Goal: Transaction & Acquisition: Obtain resource

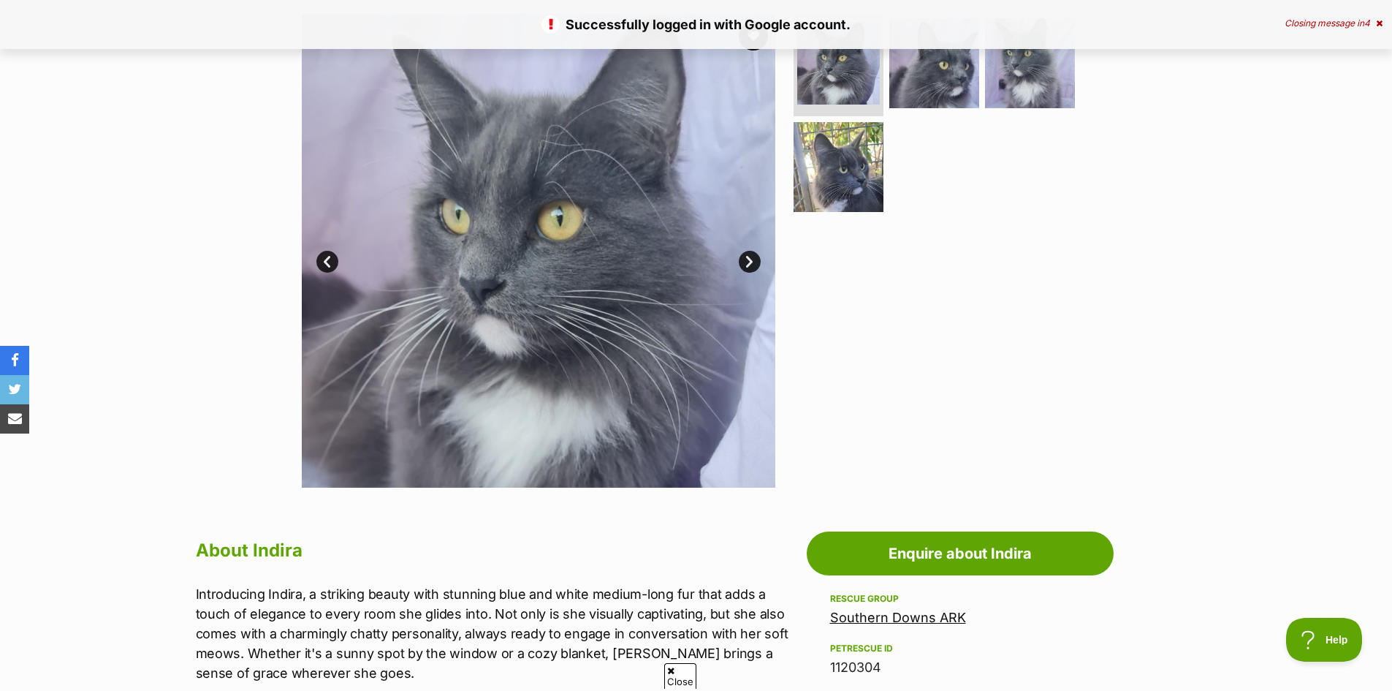
scroll to position [365, 0]
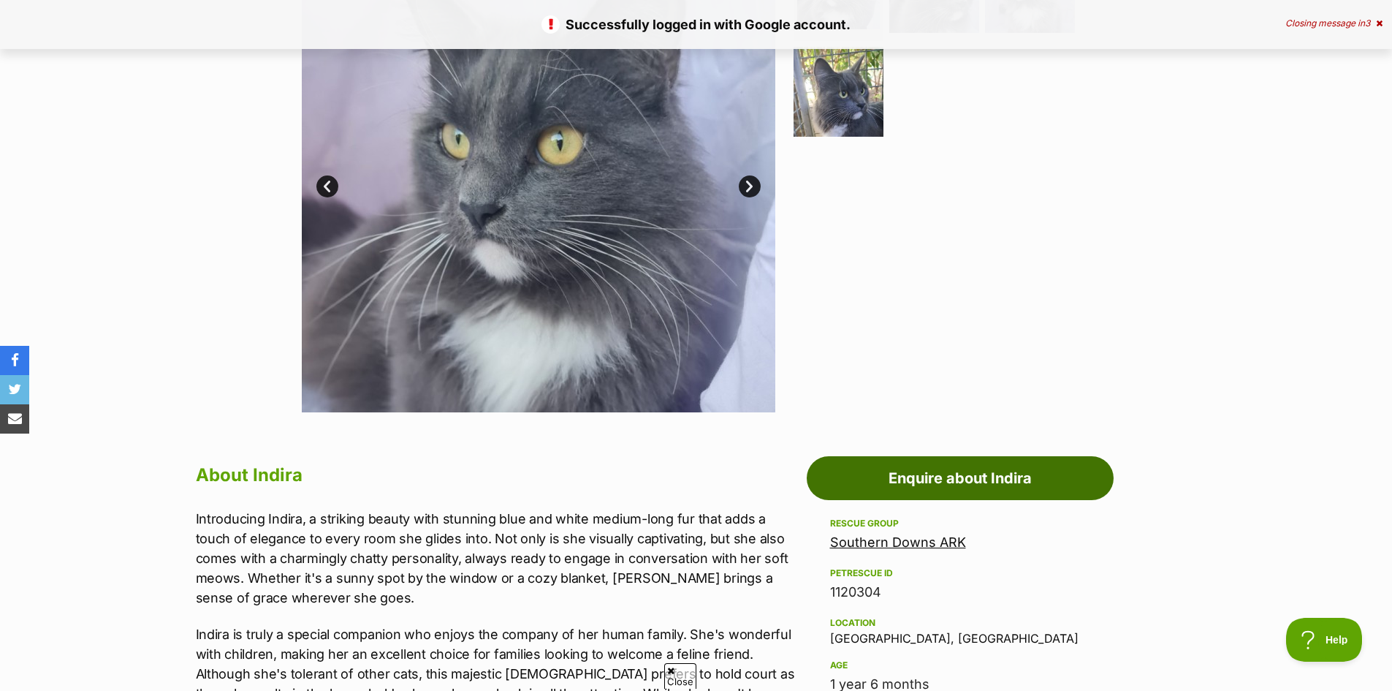
click at [955, 479] on link "Enquire about Indira" at bounding box center [960, 478] width 307 height 44
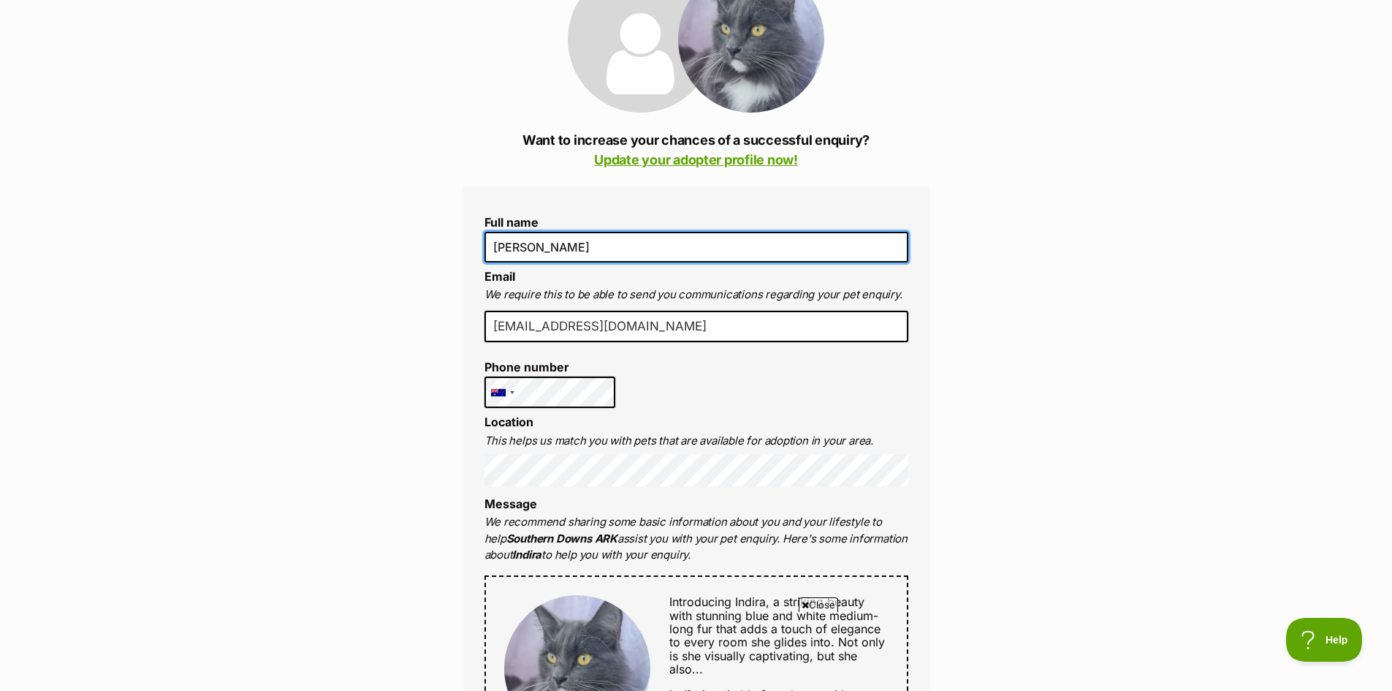
click at [509, 245] on input "[PERSON_NAME]" at bounding box center [696, 247] width 424 height 31
click at [508, 245] on input "[PERSON_NAME]" at bounding box center [696, 247] width 424 height 31
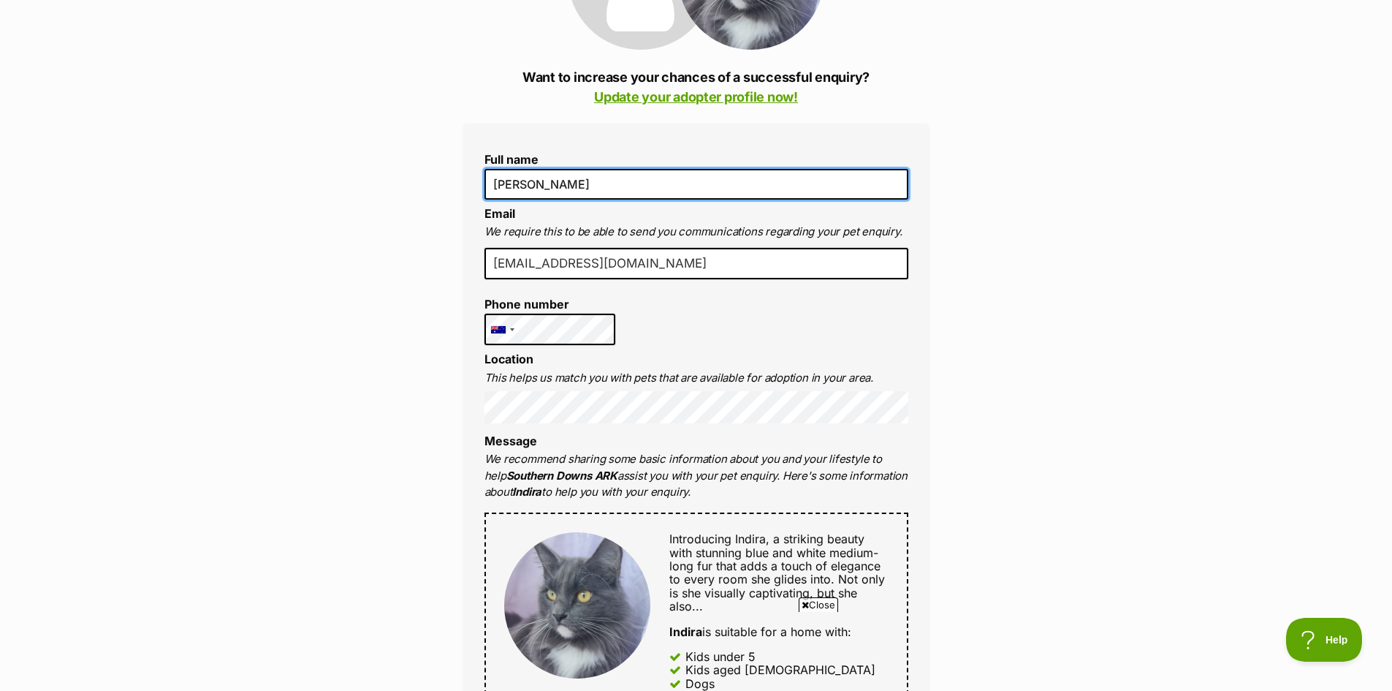
scroll to position [365, 0]
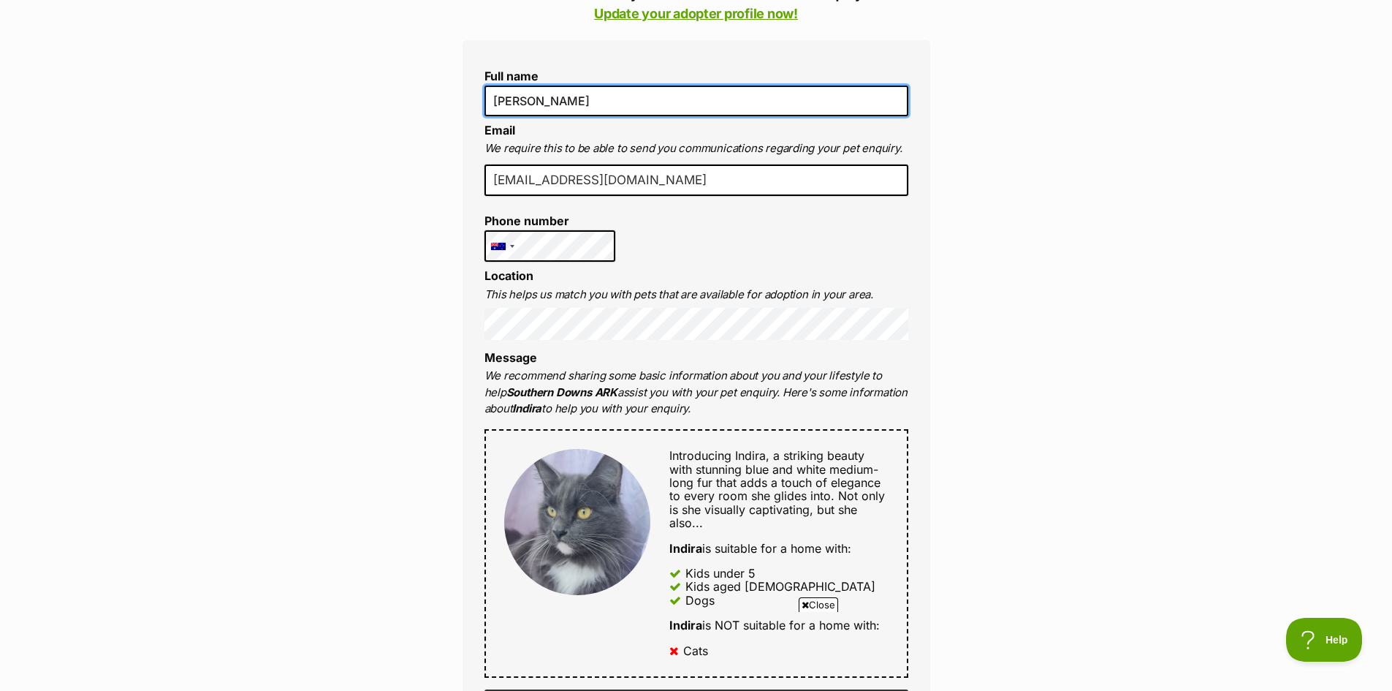
type input "Brigitte Monazeh"
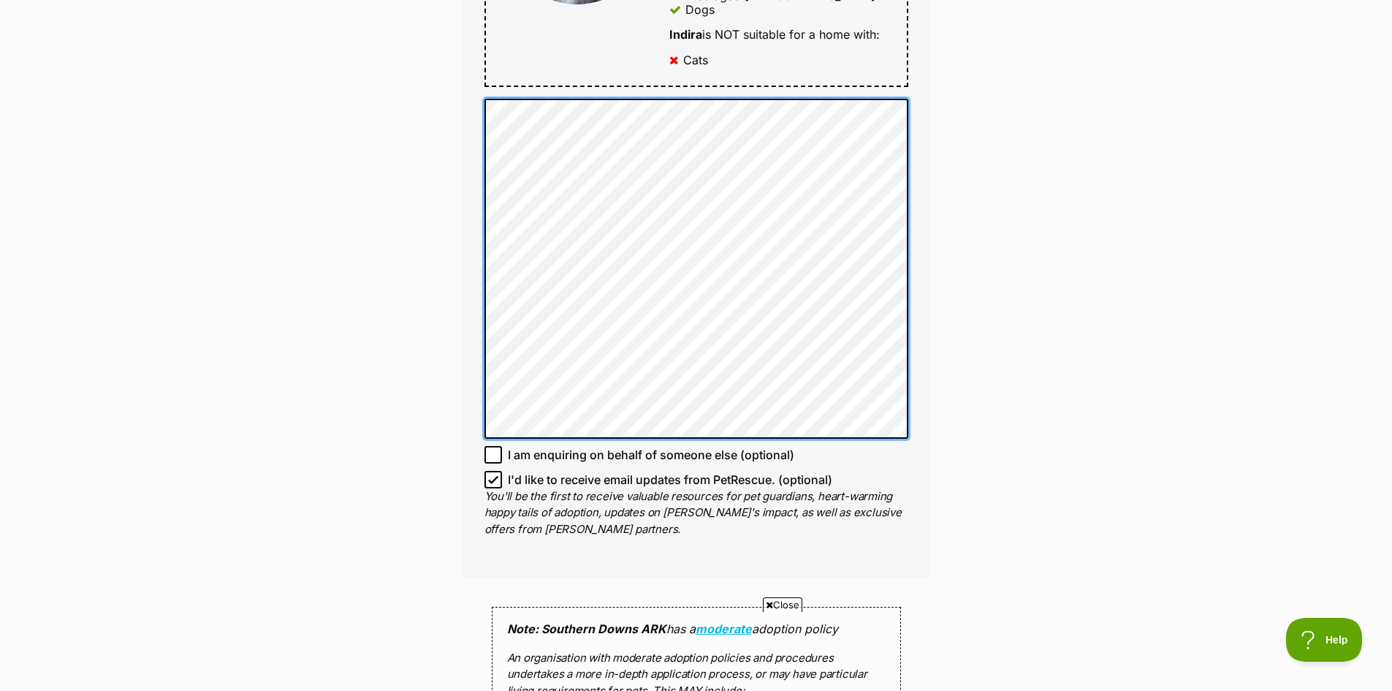
scroll to position [950, 0]
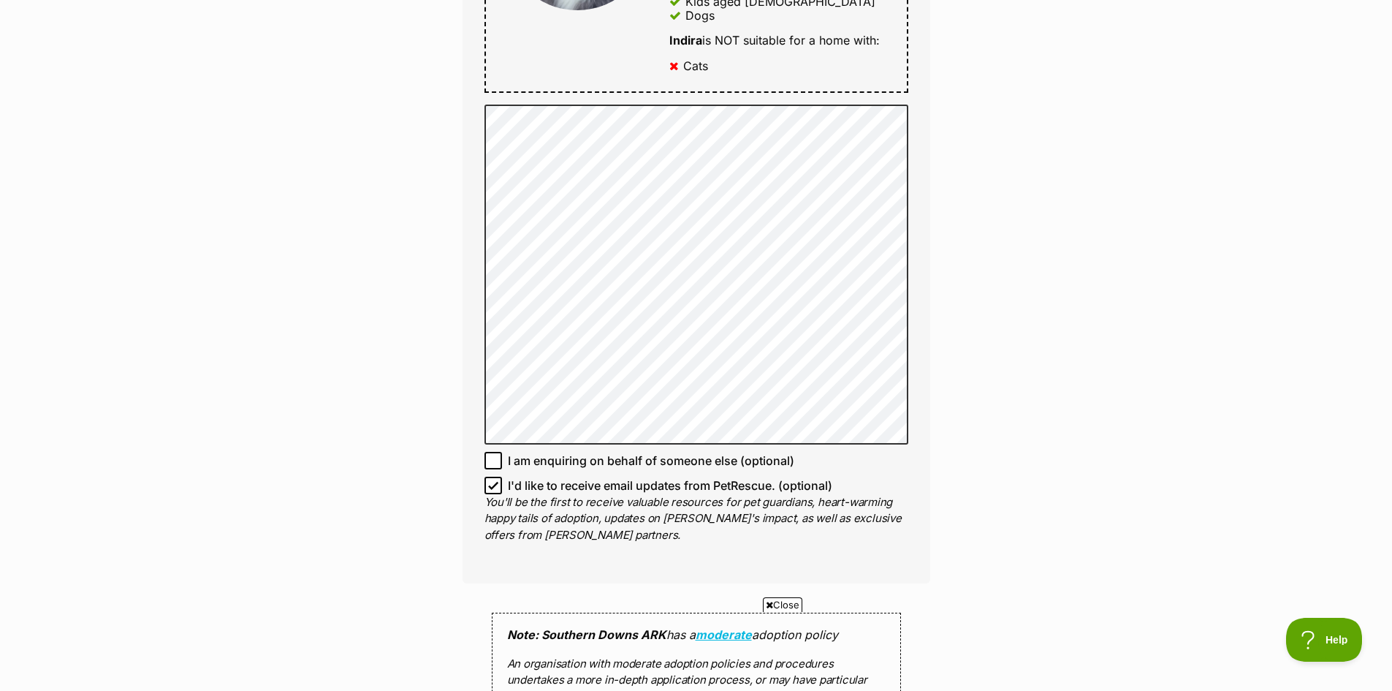
click at [1209, 281] on div "Enquire about Indira Want to increase your chances of a successful enquiry? Upd…" at bounding box center [696, 215] width 1392 height 2065
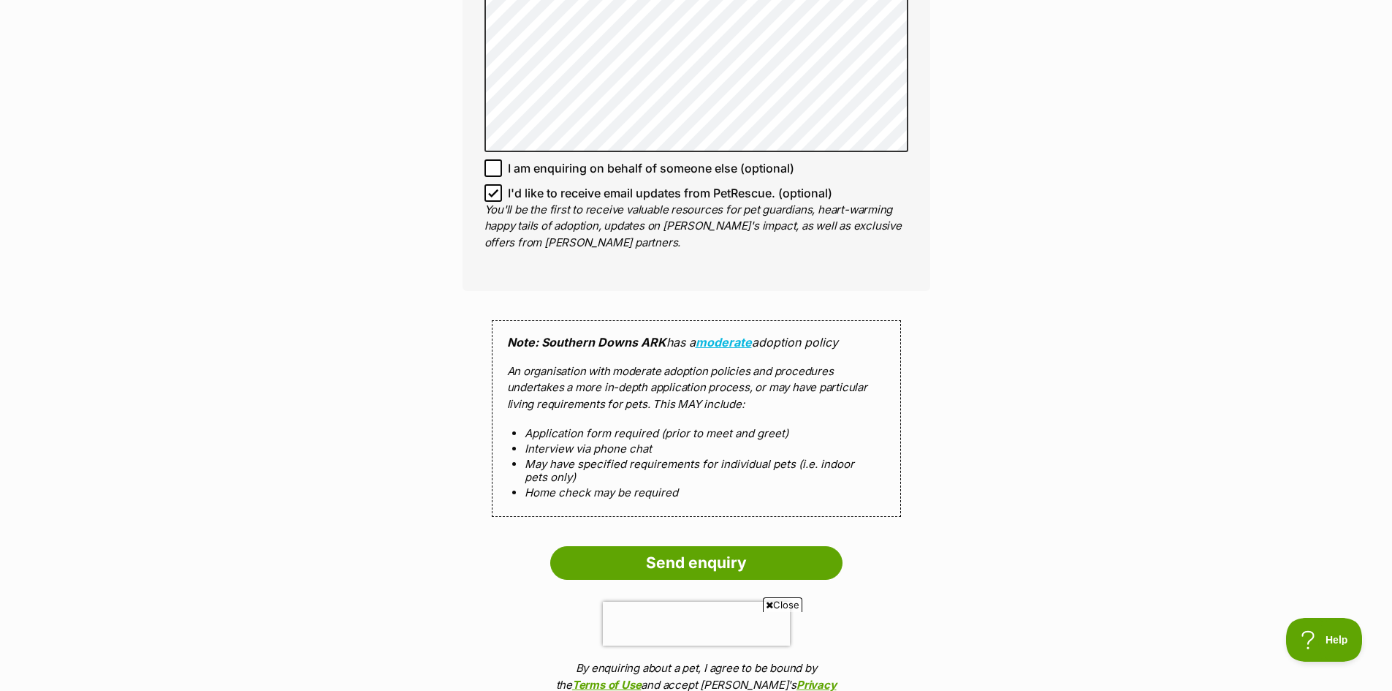
scroll to position [1315, 0]
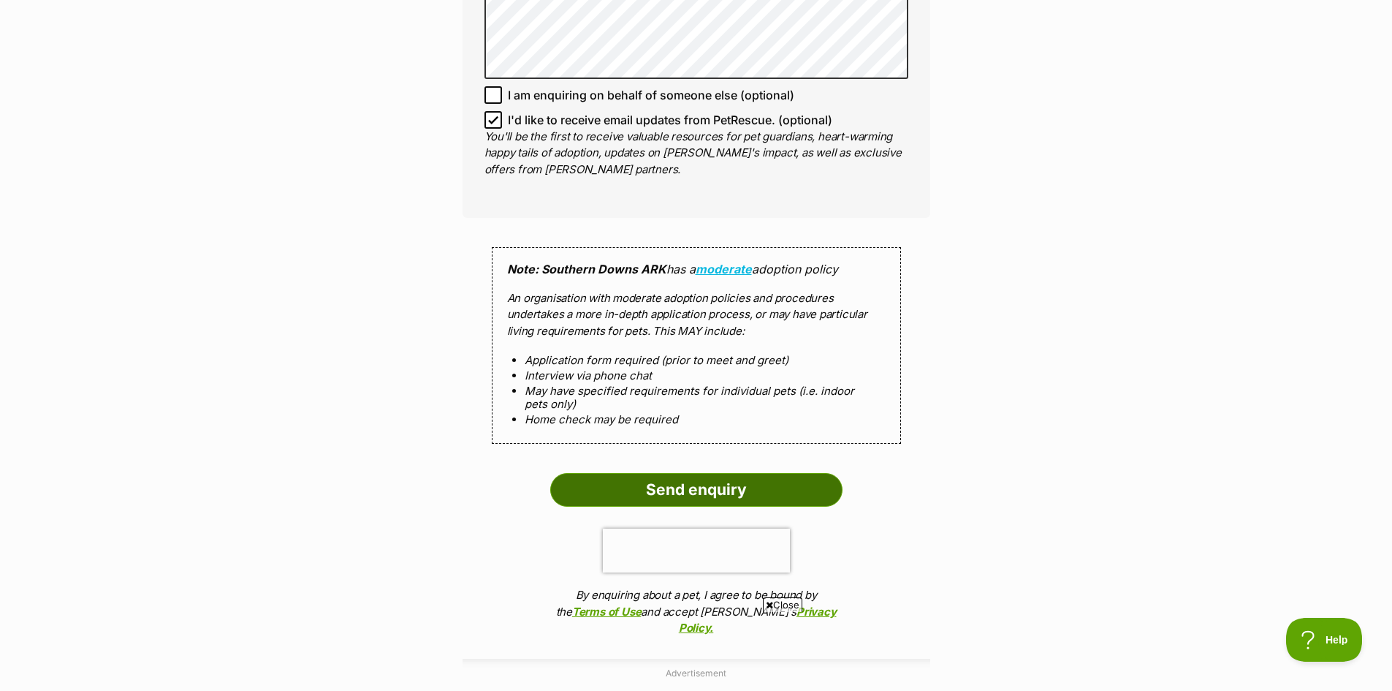
click at [758, 492] on input "Send enquiry" at bounding box center [696, 490] width 292 height 34
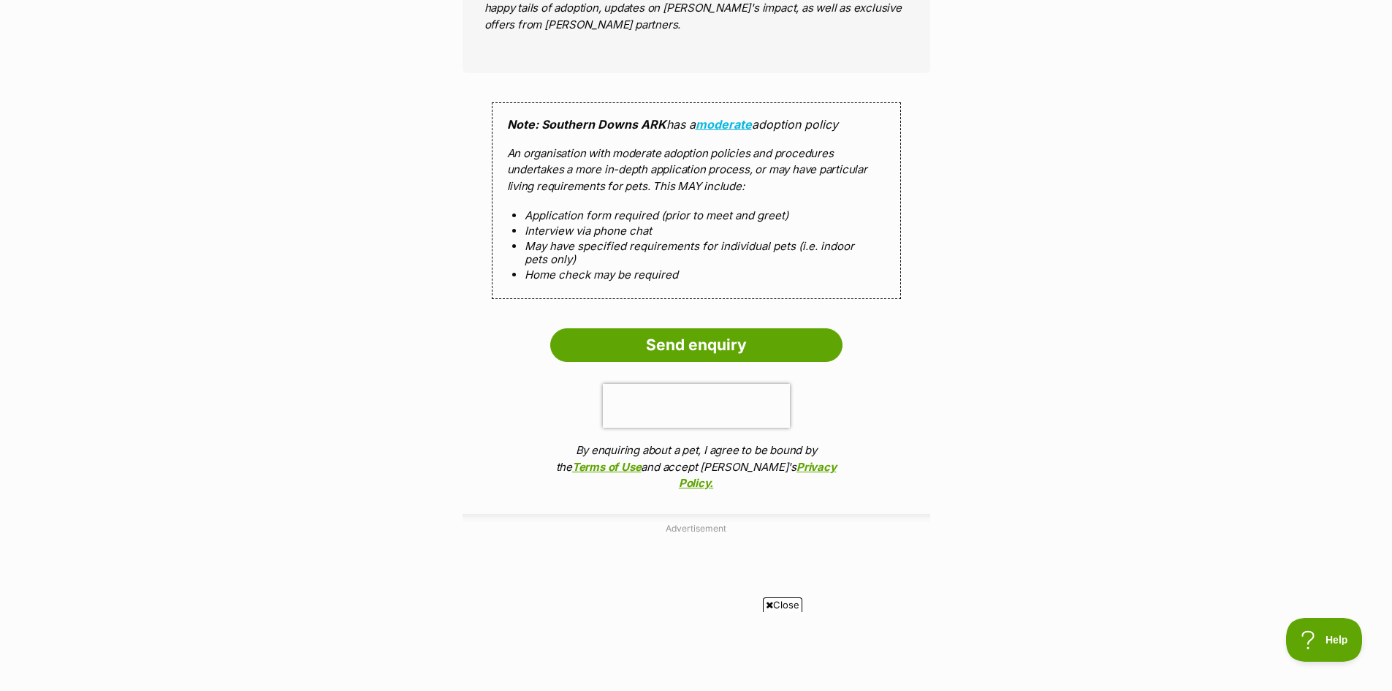
scroll to position [1461, 0]
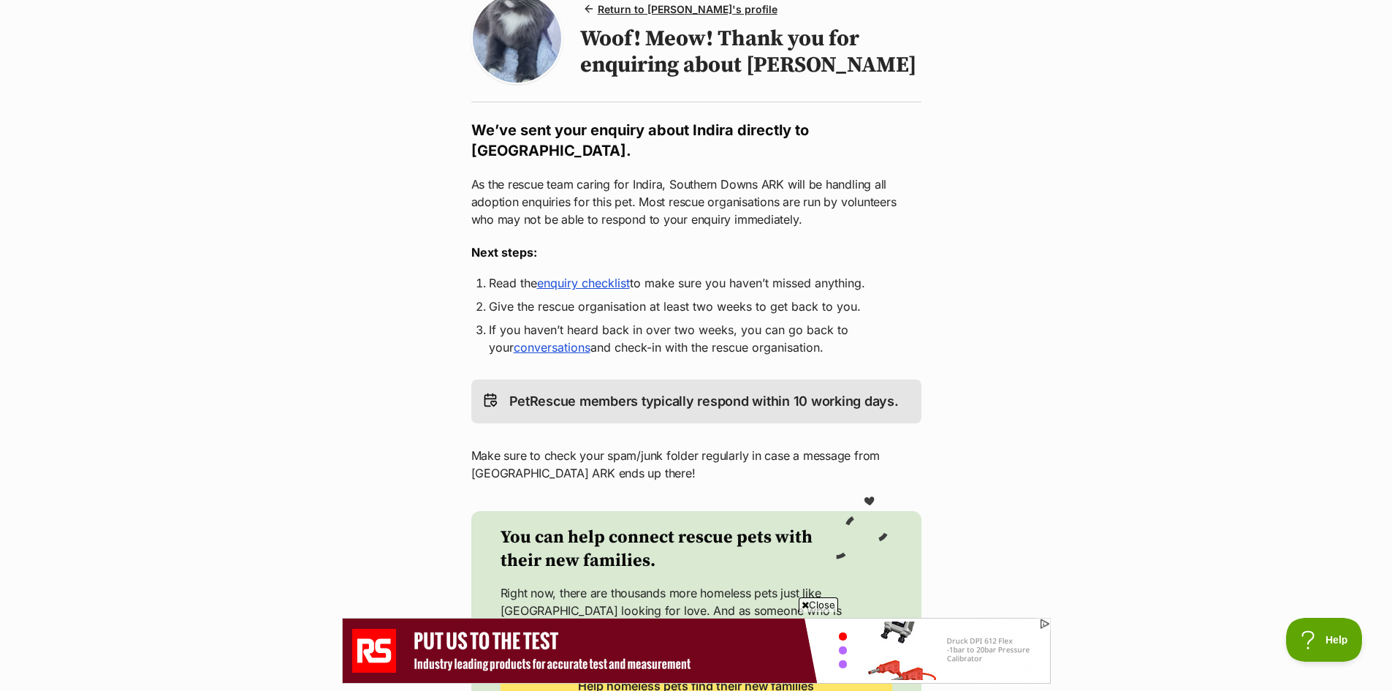
click at [603, 284] on link "enquiry checklist" at bounding box center [583, 282] width 93 height 15
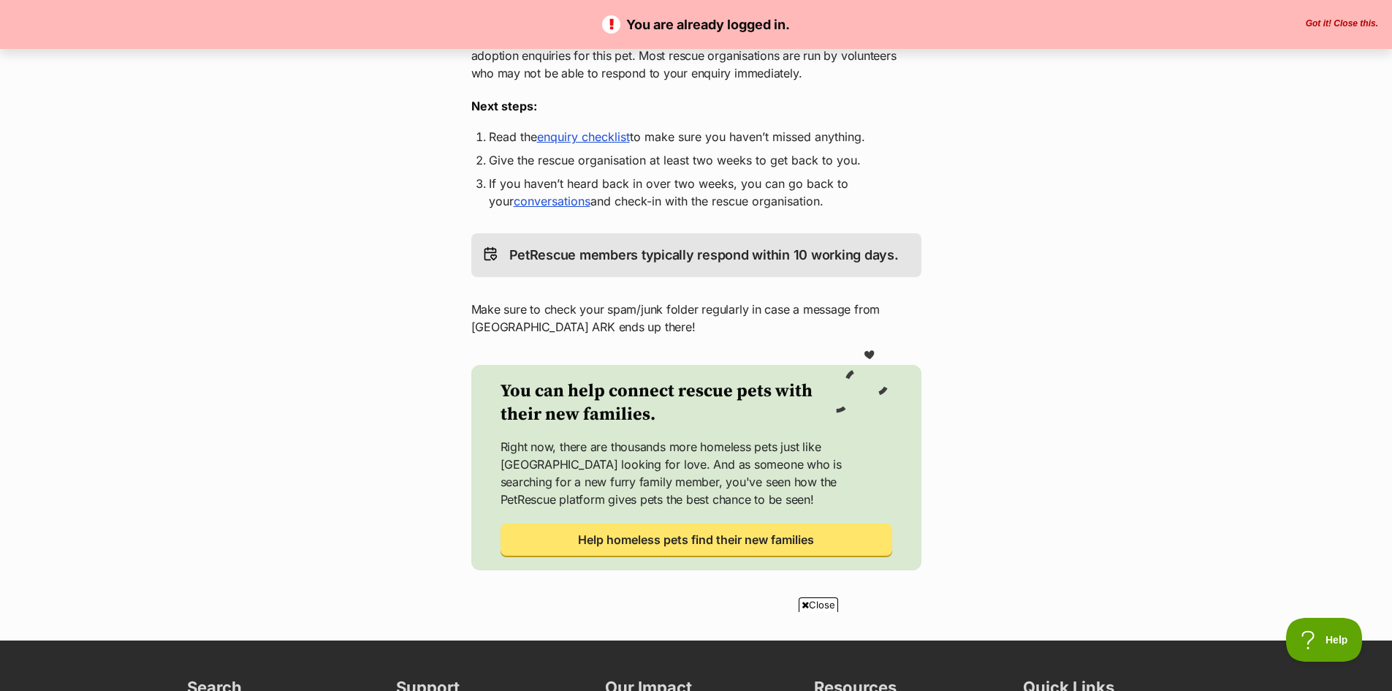
scroll to position [219, 0]
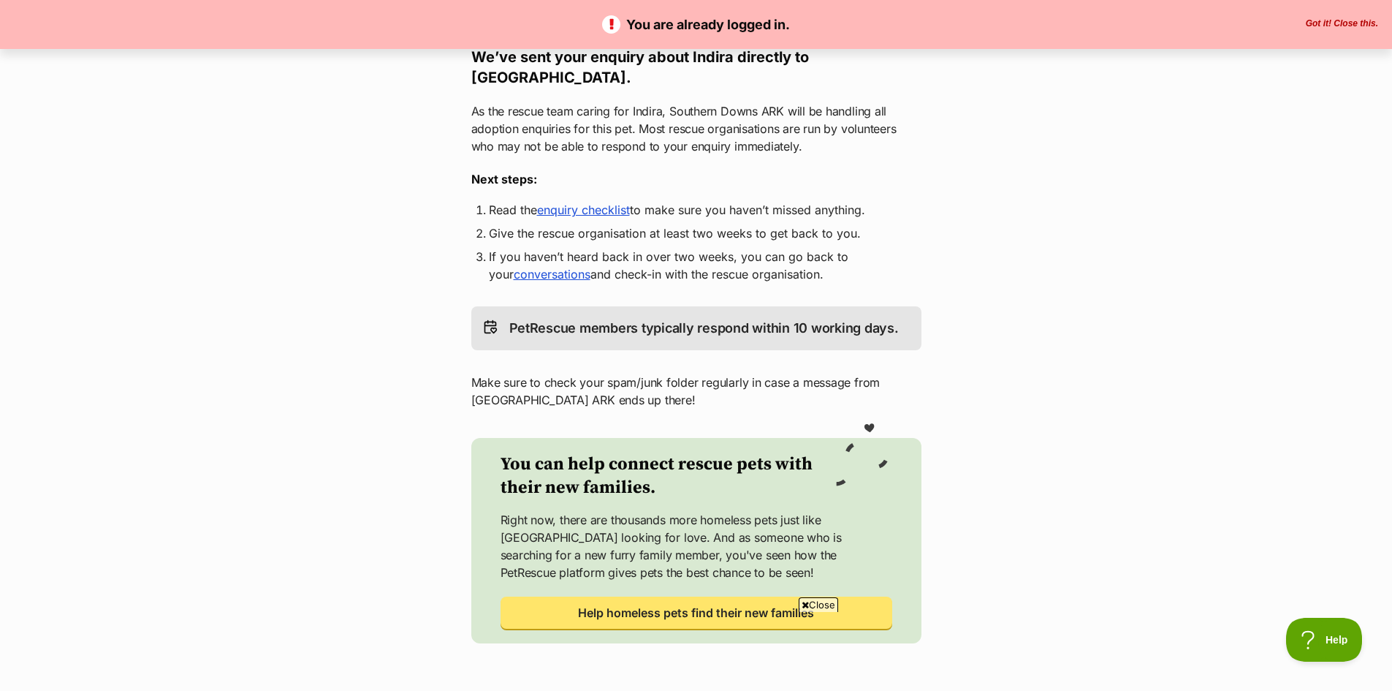
click at [522, 280] on link "conversations" at bounding box center [552, 274] width 77 height 15
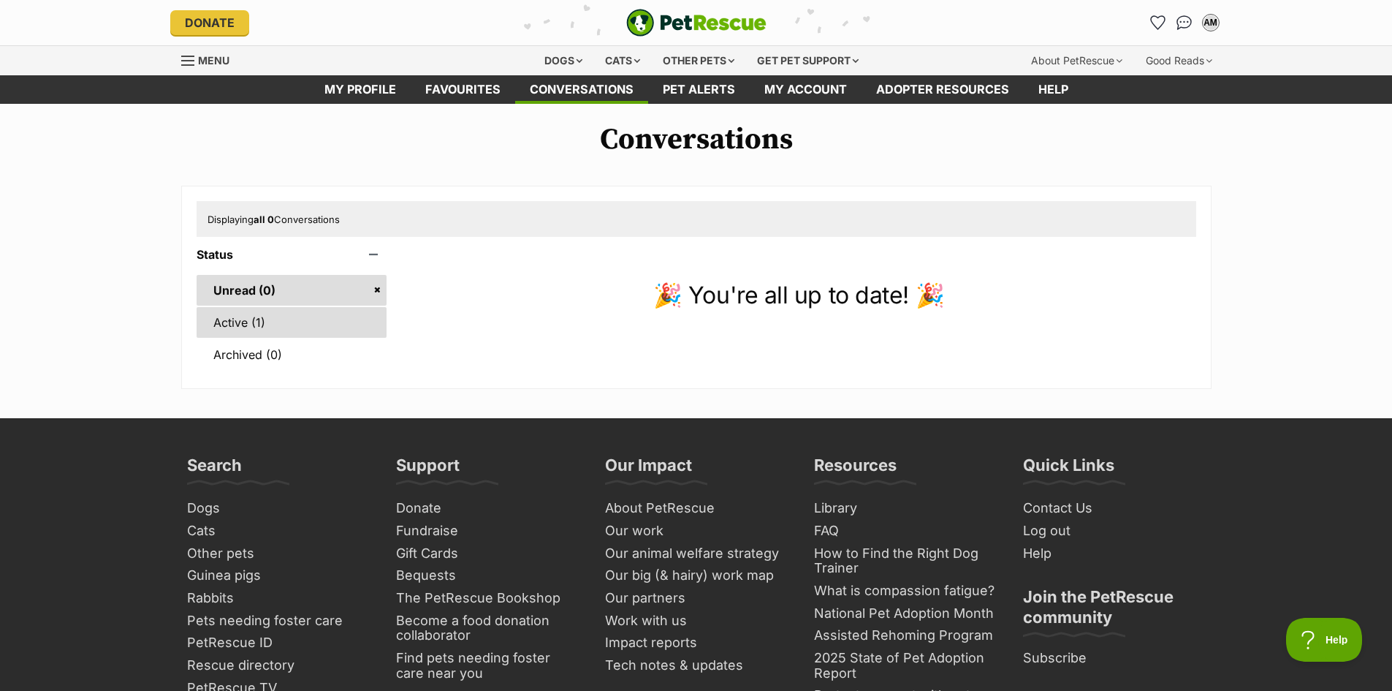
click at [284, 332] on link "Active (1)" at bounding box center [292, 322] width 191 height 31
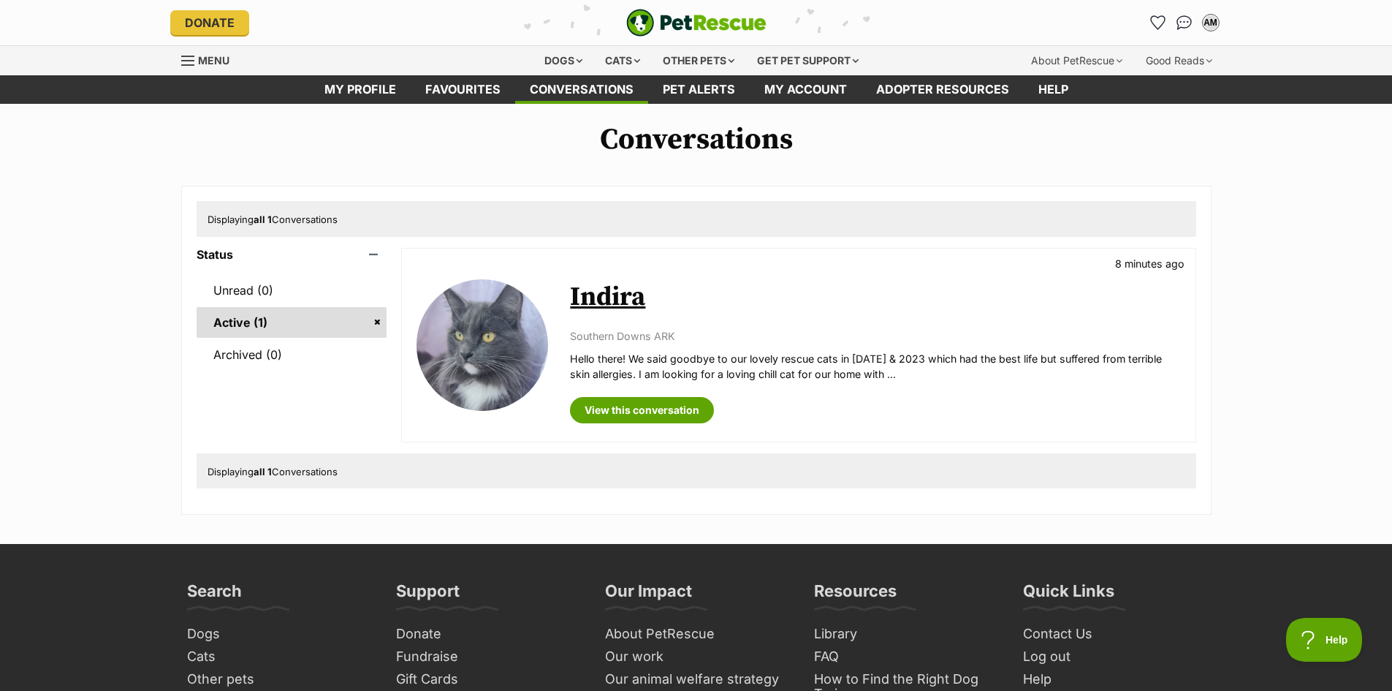
click at [612, 290] on link "Indira" at bounding box center [607, 297] width 75 height 33
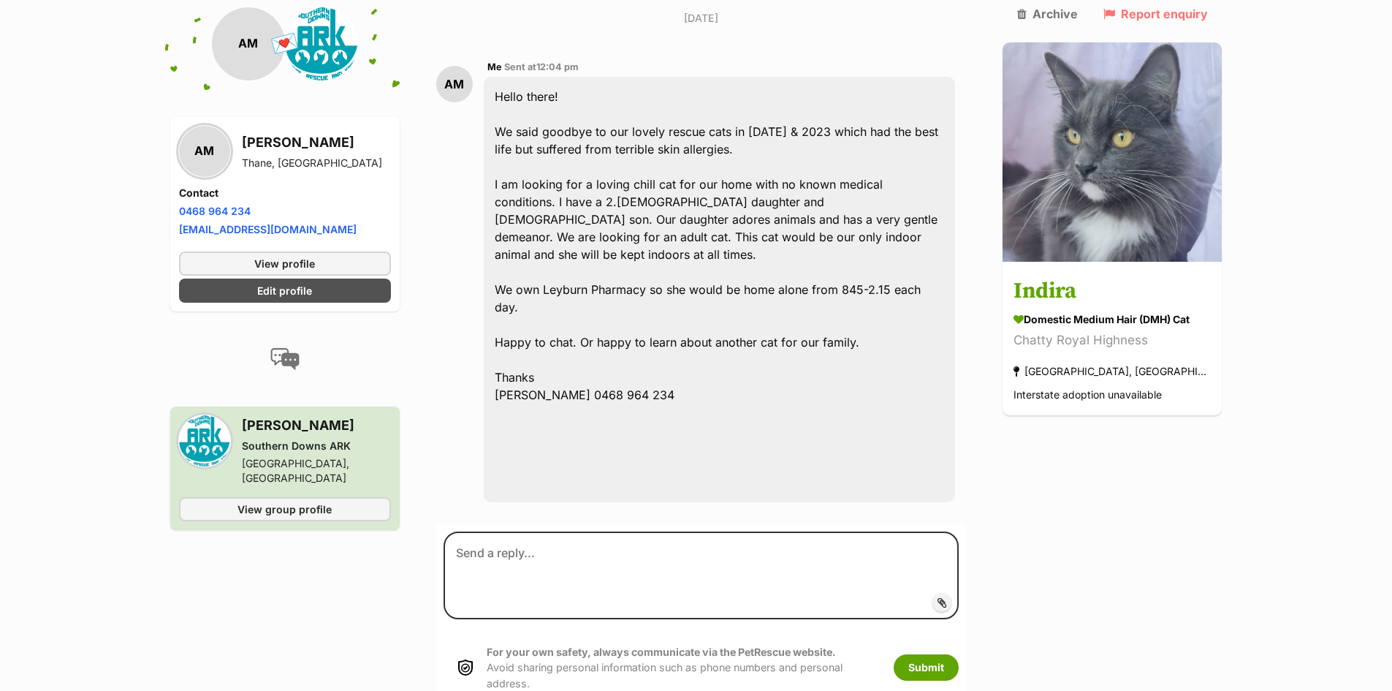
scroll to position [391, 0]
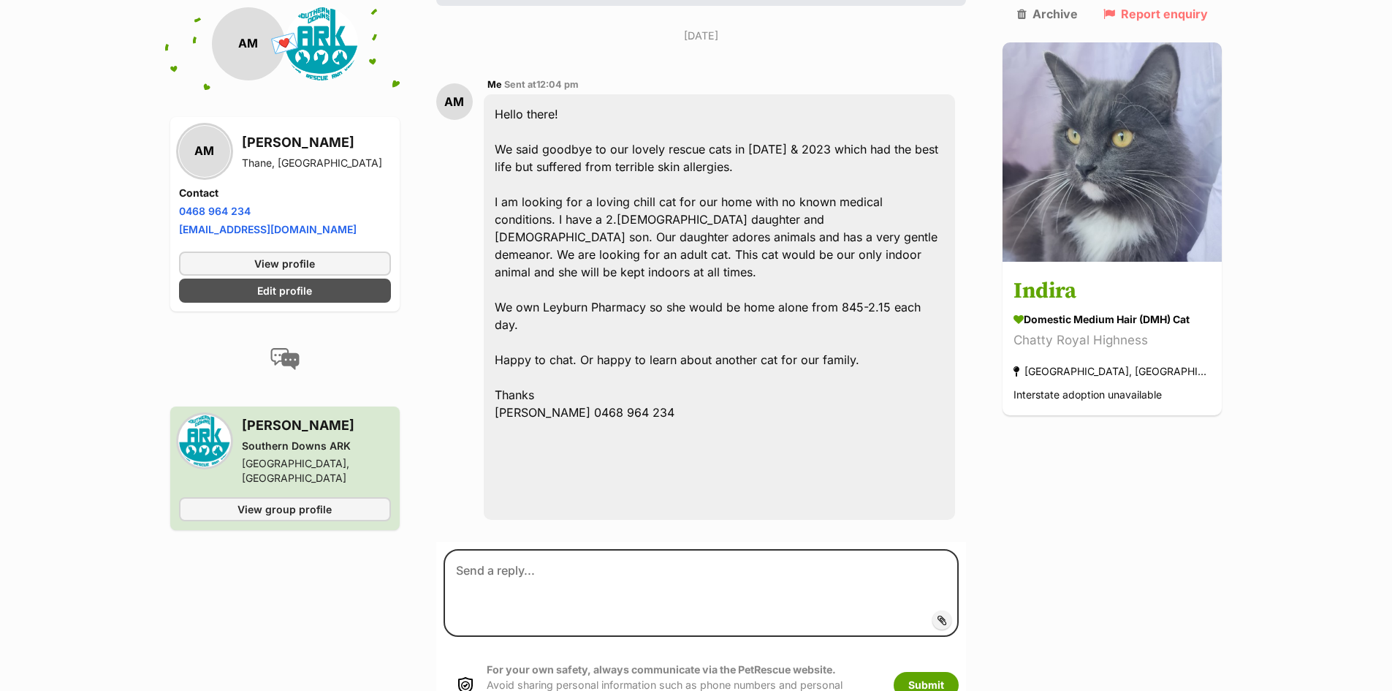
scroll to position [391, 0]
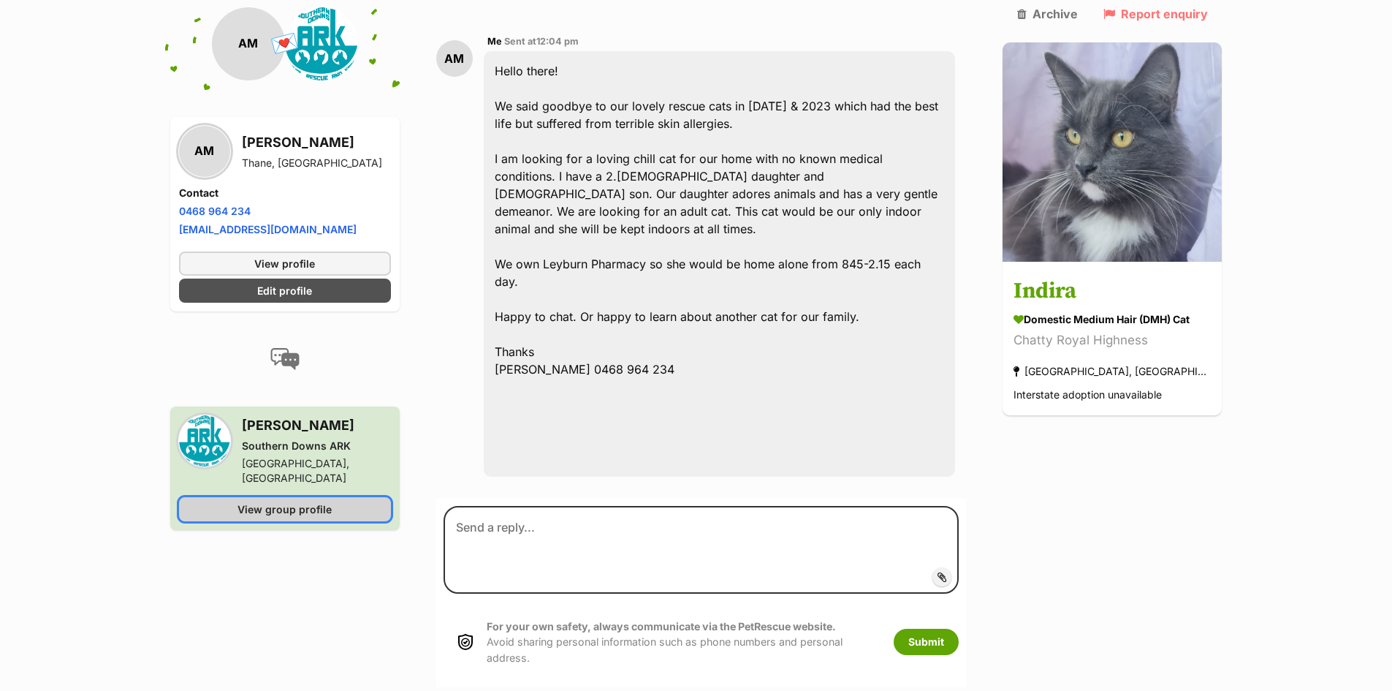
click at [275, 503] on link "View group profile" at bounding box center [285, 509] width 212 height 24
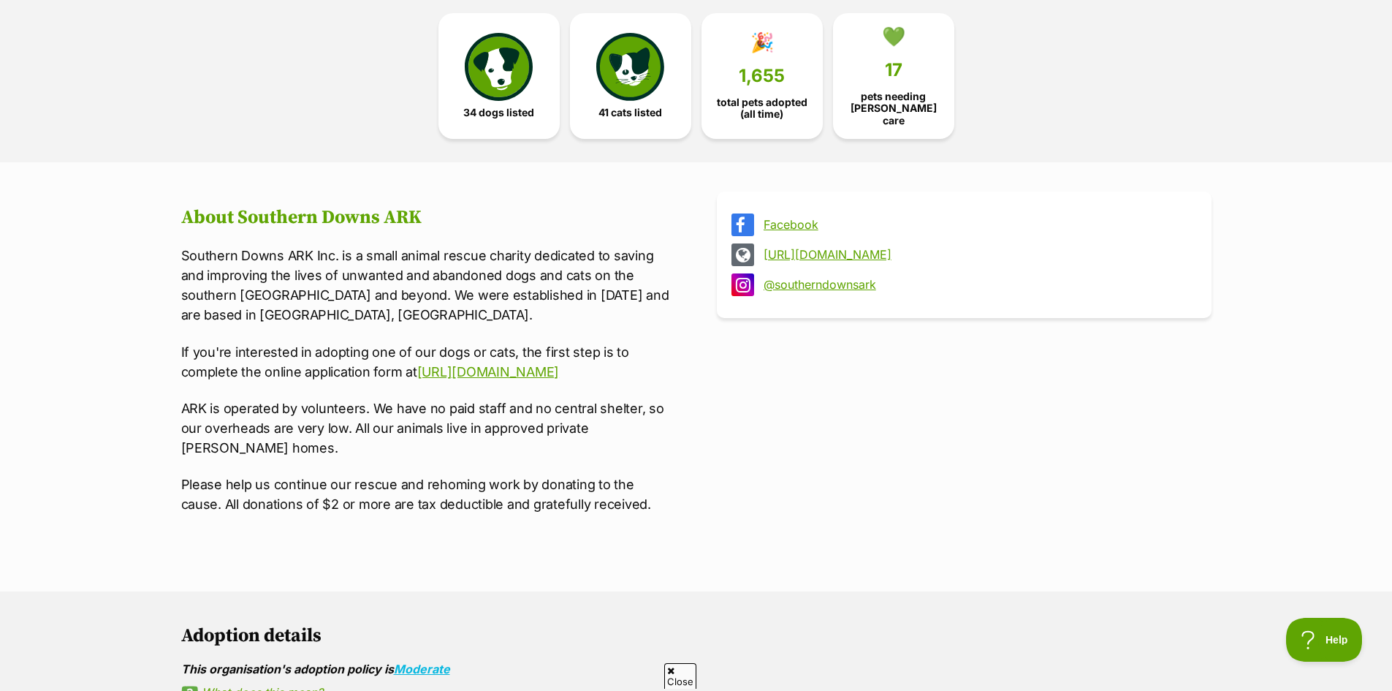
scroll to position [365, 0]
